Goal: Task Accomplishment & Management: Use online tool/utility

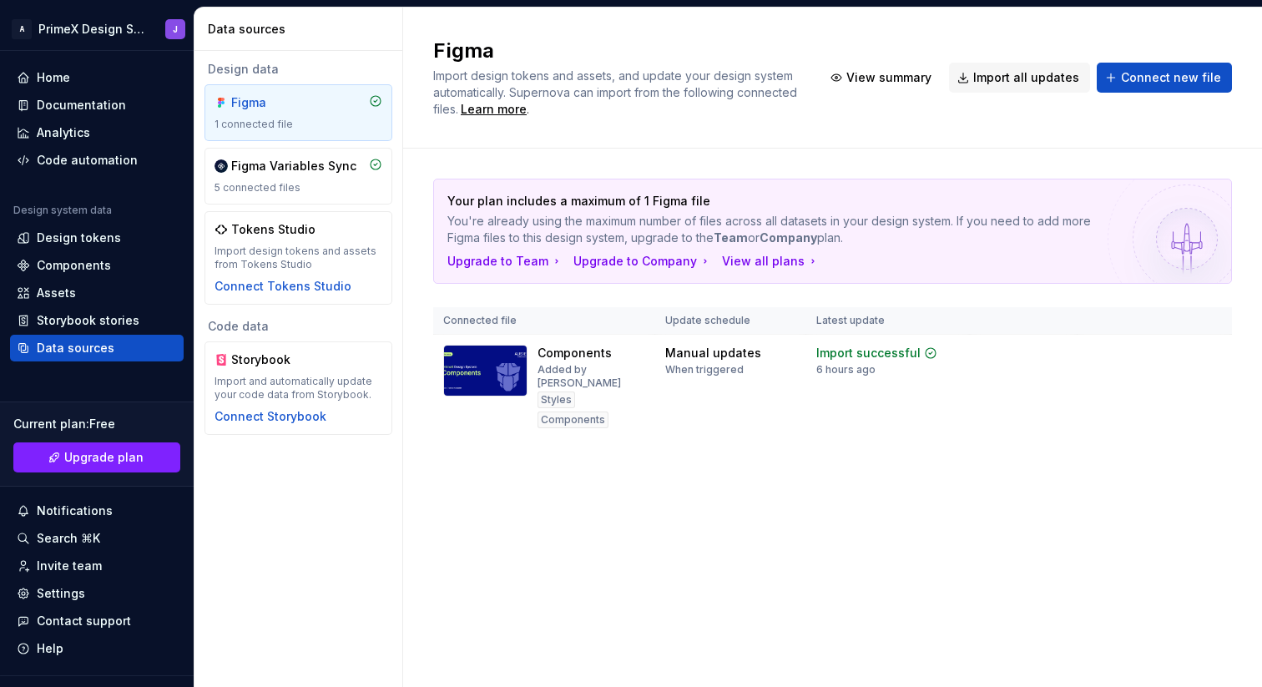
click at [877, 435] on div "Your plan includes a maximum of 1 Figma file You're already using the maximum n…" at bounding box center [832, 325] width 799 height 353
click at [783, 414] on div "Your plan includes a maximum of 1 Figma file You're already using the maximum n…" at bounding box center [832, 325] width 799 height 353
click at [57, 79] on div "Home" at bounding box center [53, 77] width 33 height 17
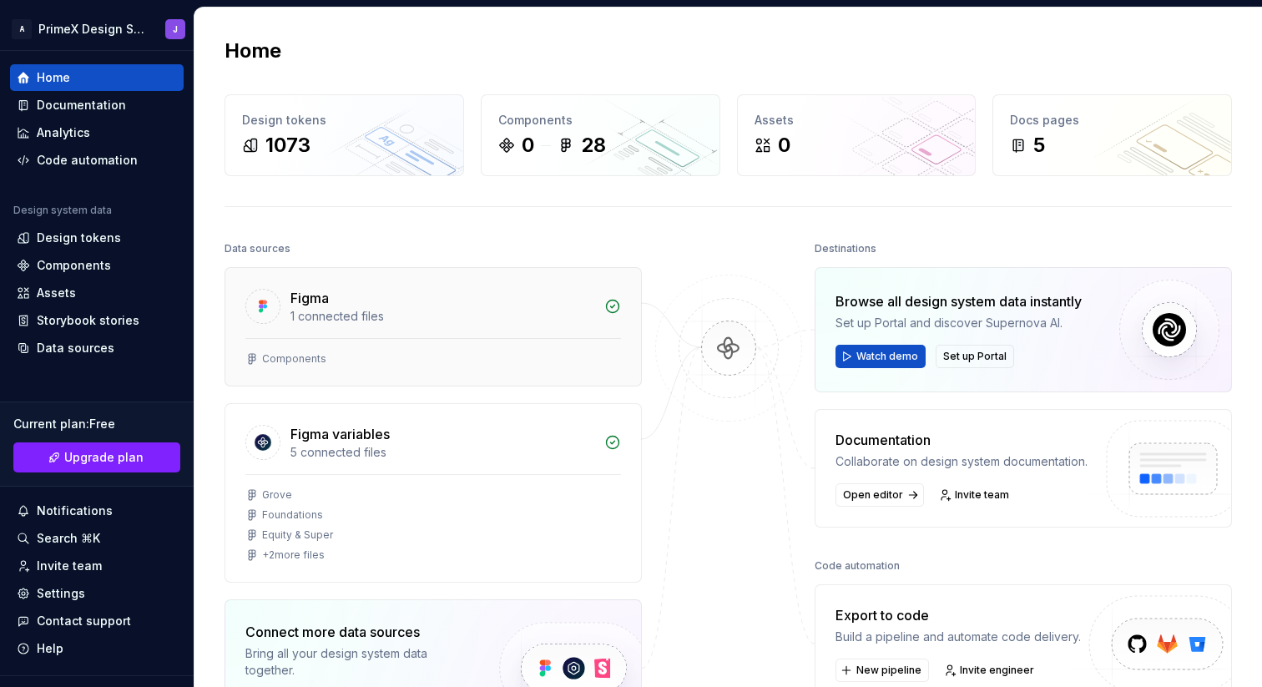
click at [460, 305] on div "Figma" at bounding box center [442, 298] width 304 height 20
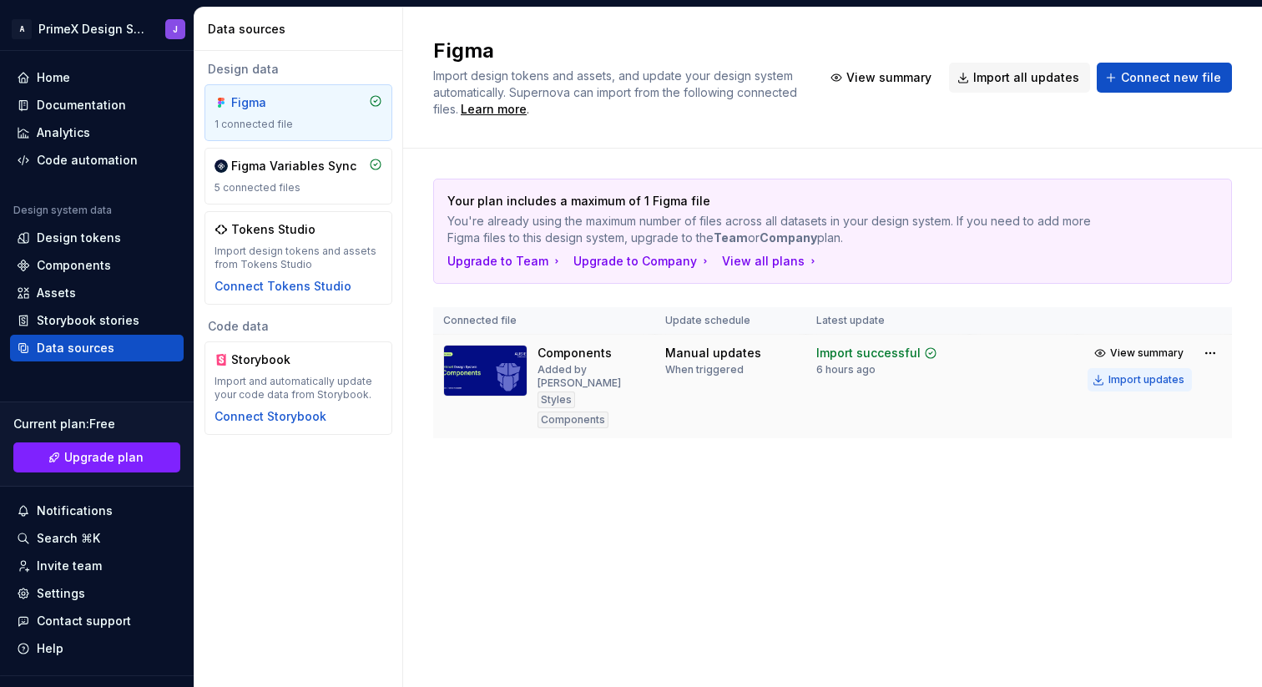
click at [1152, 379] on div "Import updates" at bounding box center [1146, 379] width 76 height 13
